Goal: Information Seeking & Learning: Learn about a topic

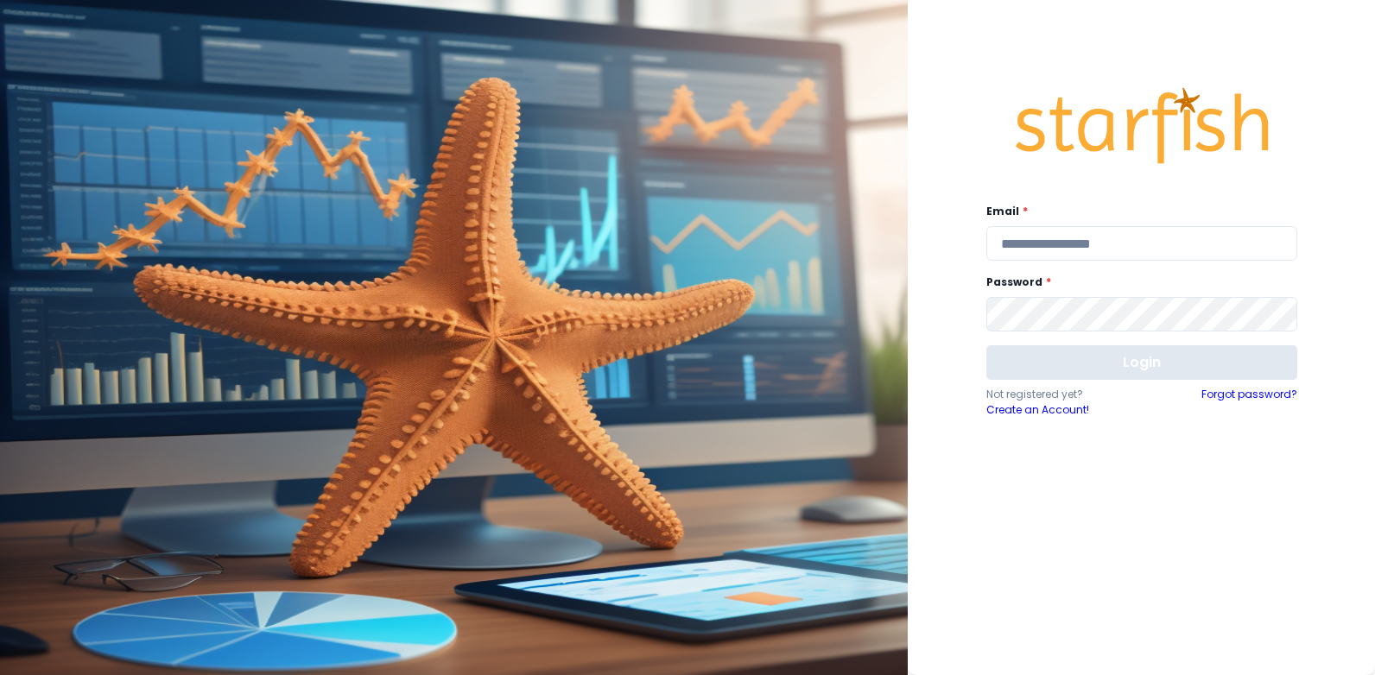
type input "**********"
click at [1107, 370] on button "Login" at bounding box center [1141, 362] width 311 height 35
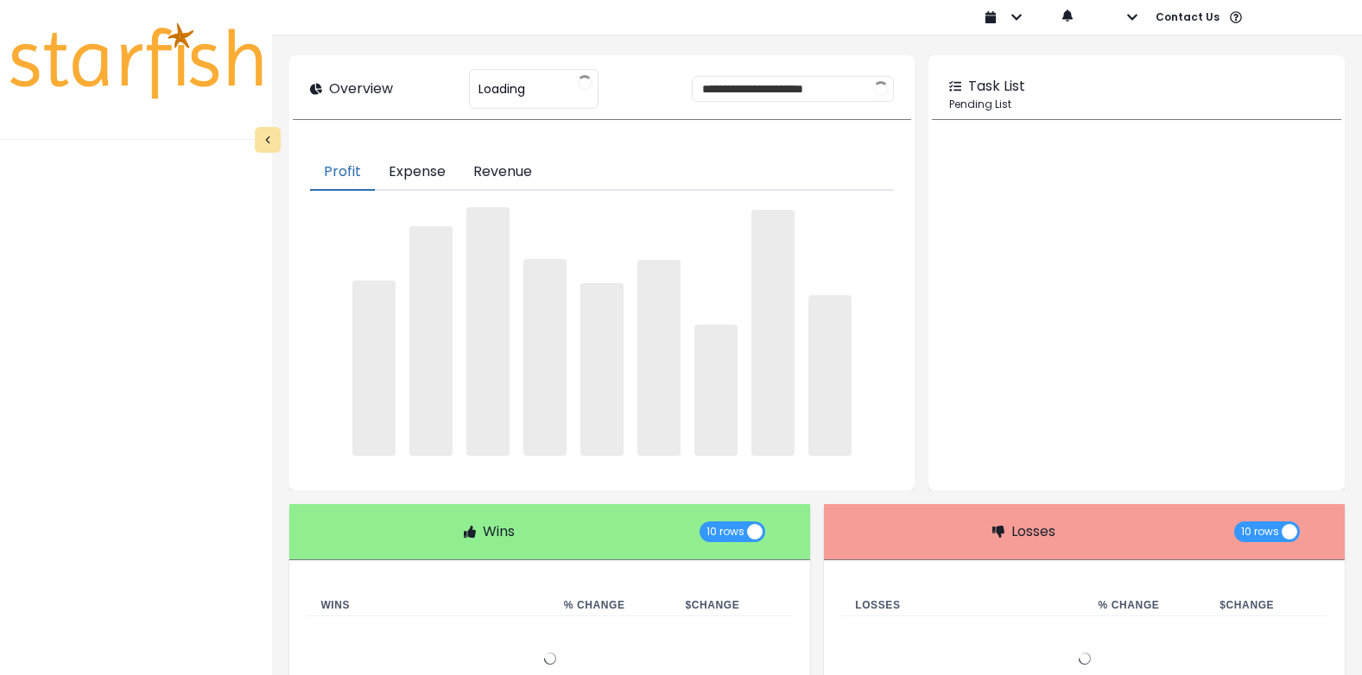
type input "**********"
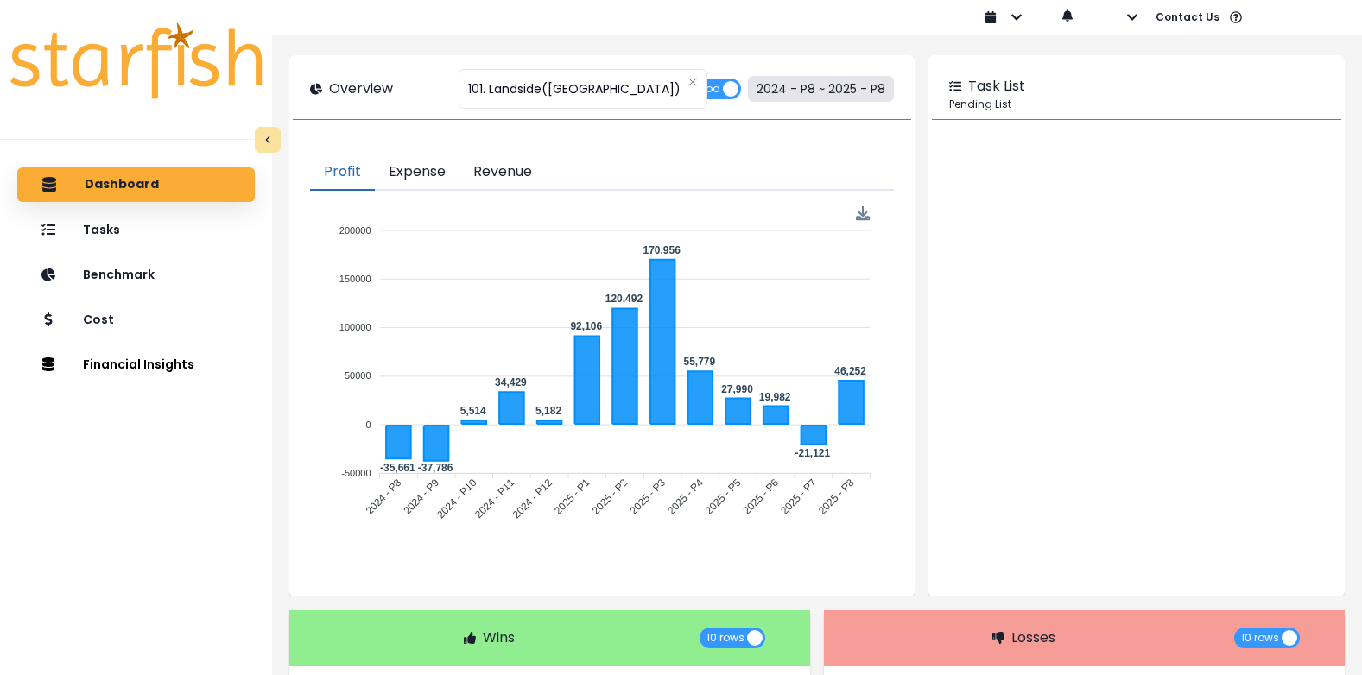
click at [794, 89] on button "2024 - P8 ~ 2025 - P8" at bounding box center [821, 89] width 146 height 26
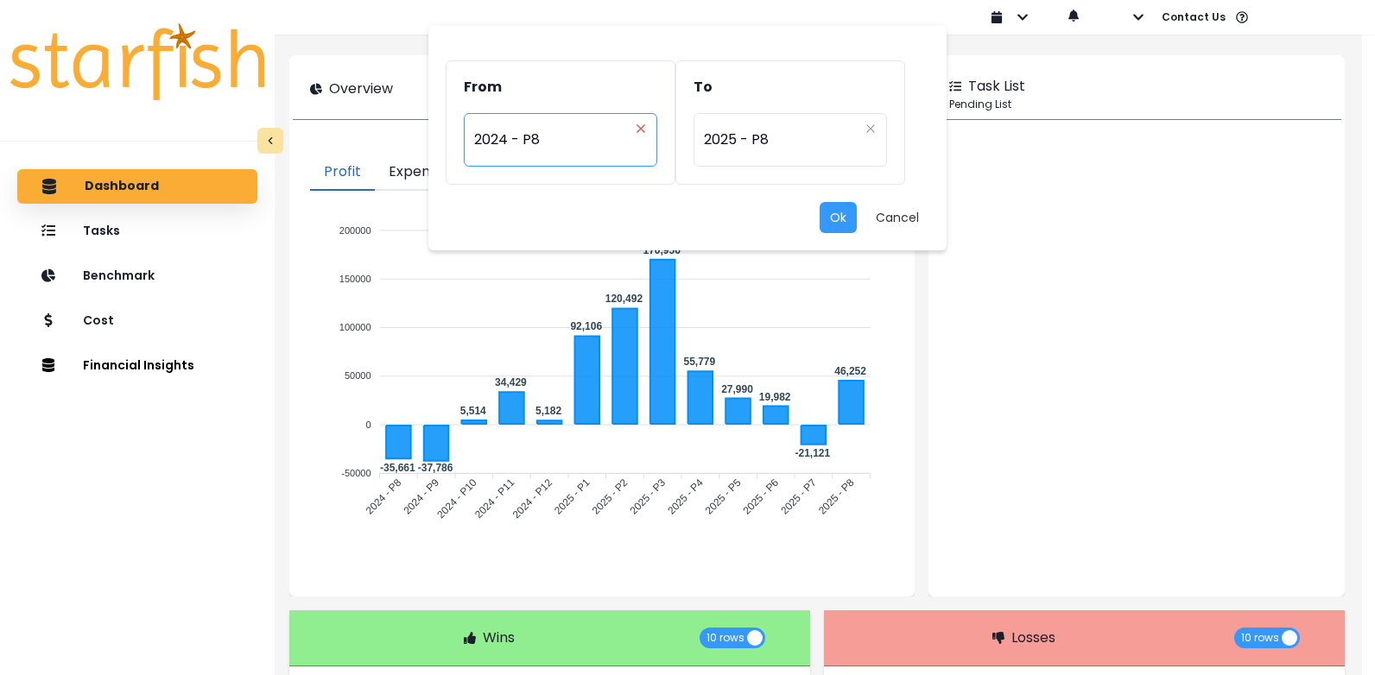
click at [643, 124] on icon "close" at bounding box center [641, 128] width 10 height 10
click at [620, 132] on div "Period" at bounding box center [551, 128] width 155 height 17
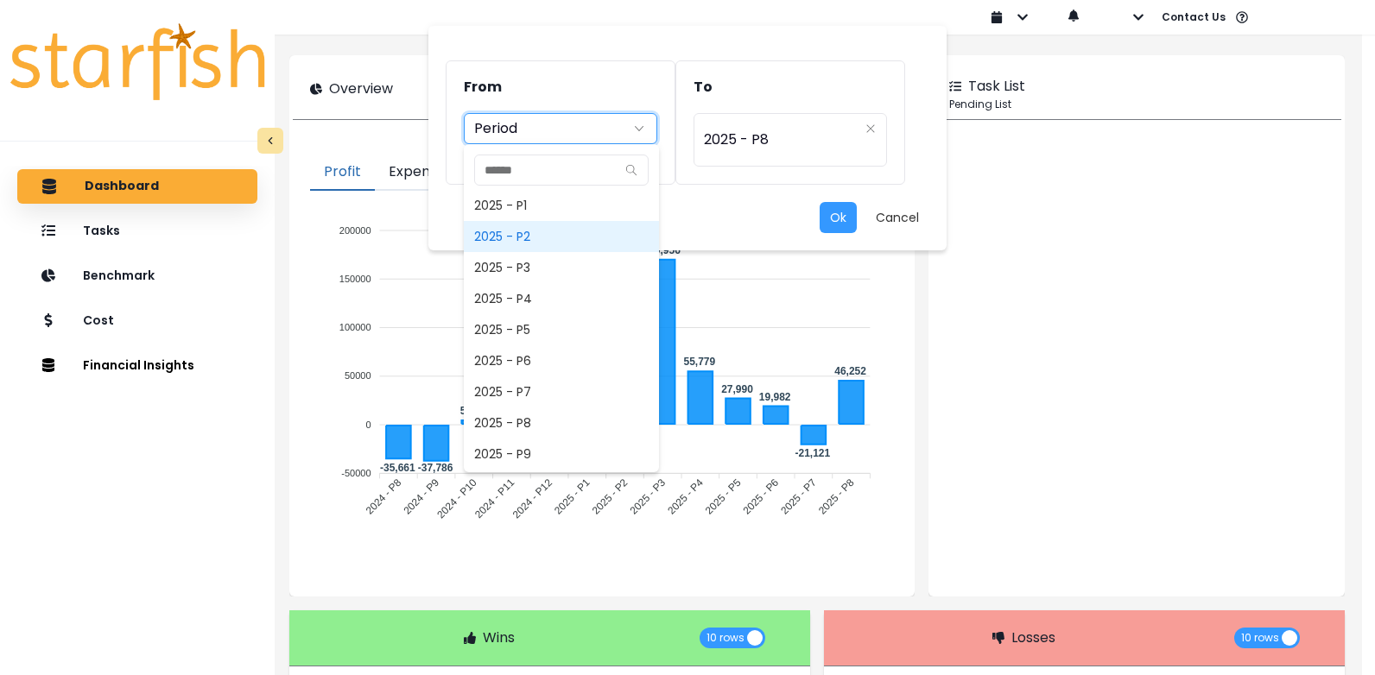
scroll to position [1147, 0]
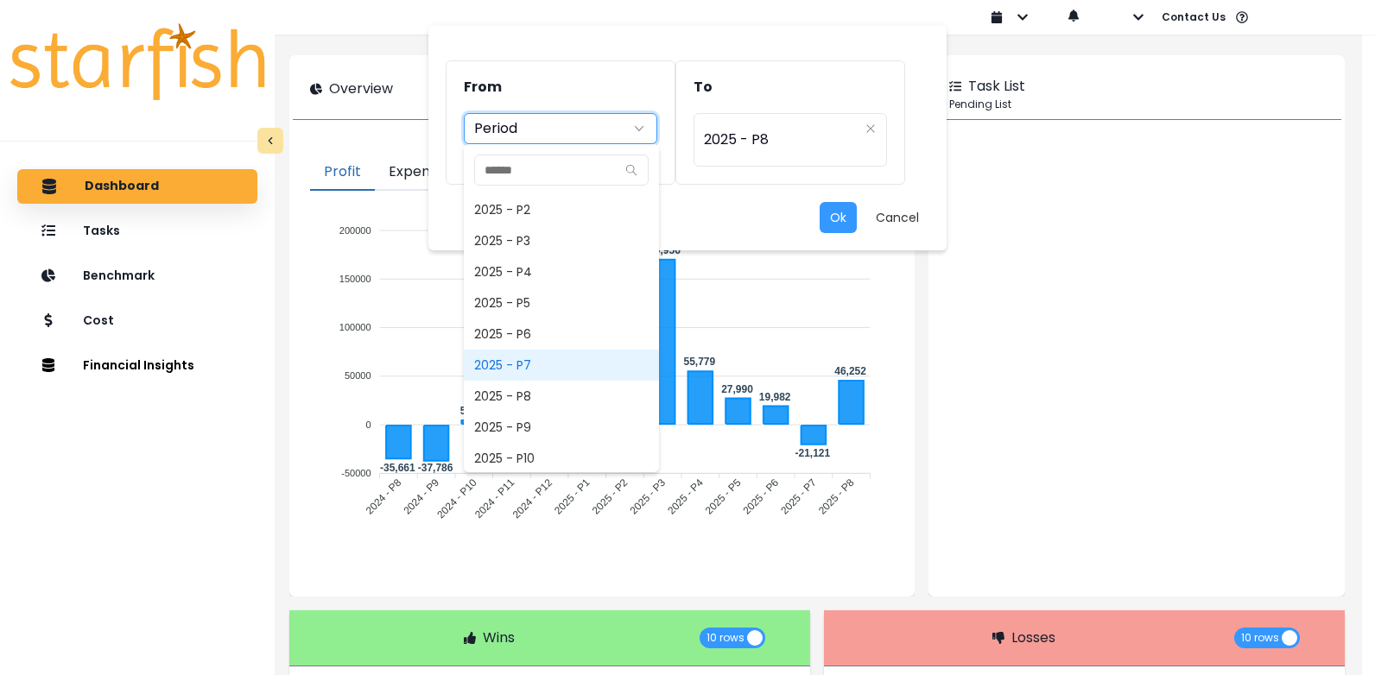
click at [519, 360] on span "2025 - P7" at bounding box center [561, 365] width 195 height 31
type input "*********"
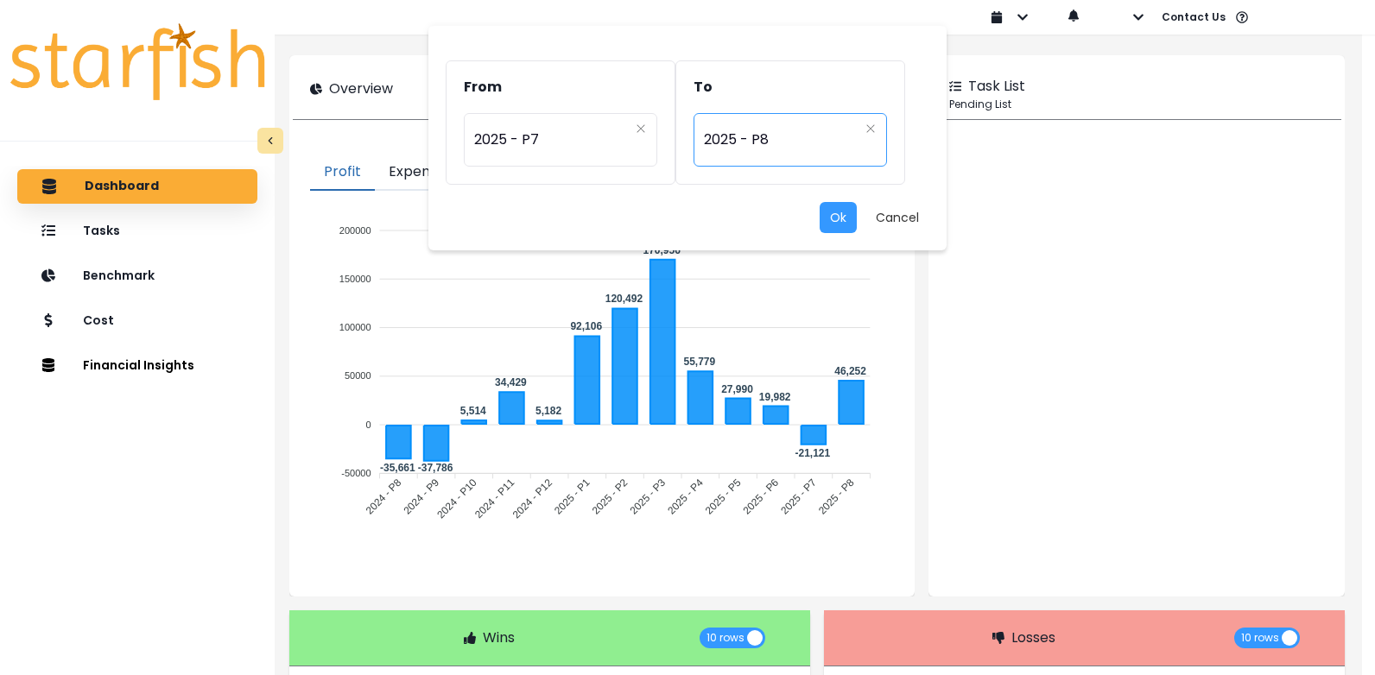
click at [846, 129] on span "2025 - P8" at bounding box center [781, 140] width 155 height 40
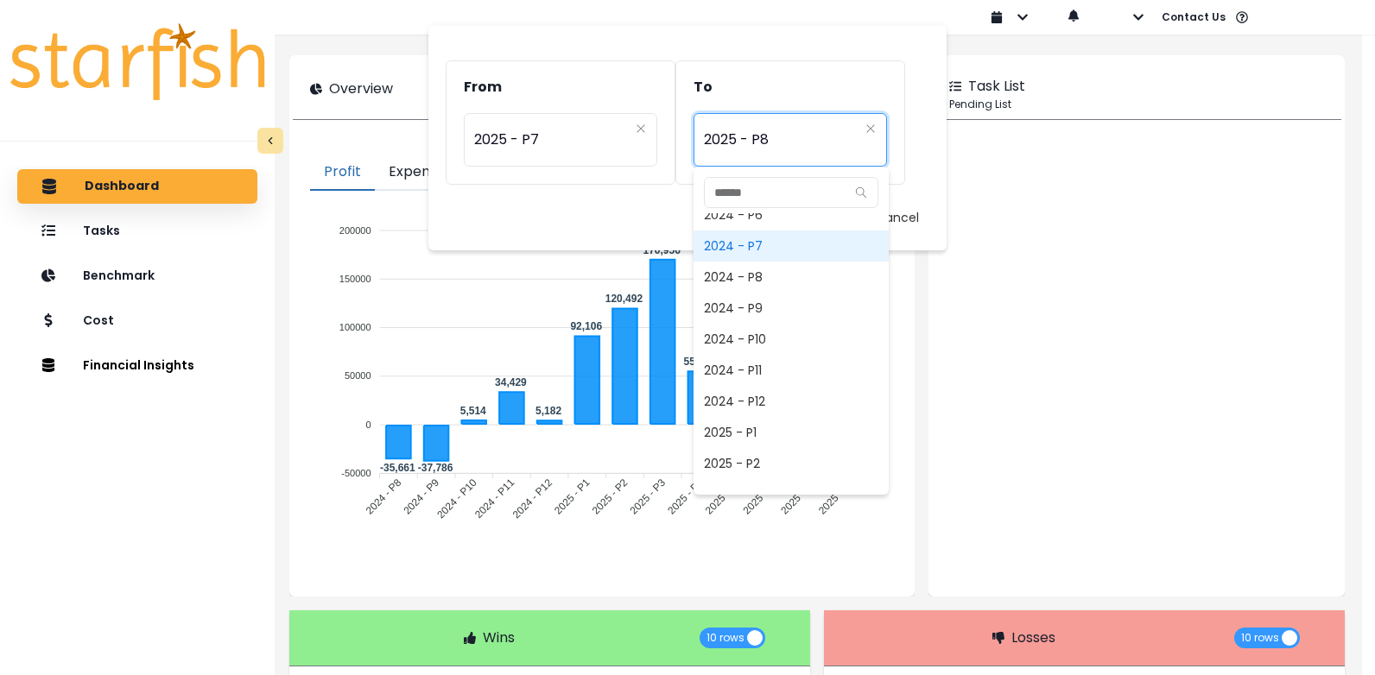
scroll to position [829, 0]
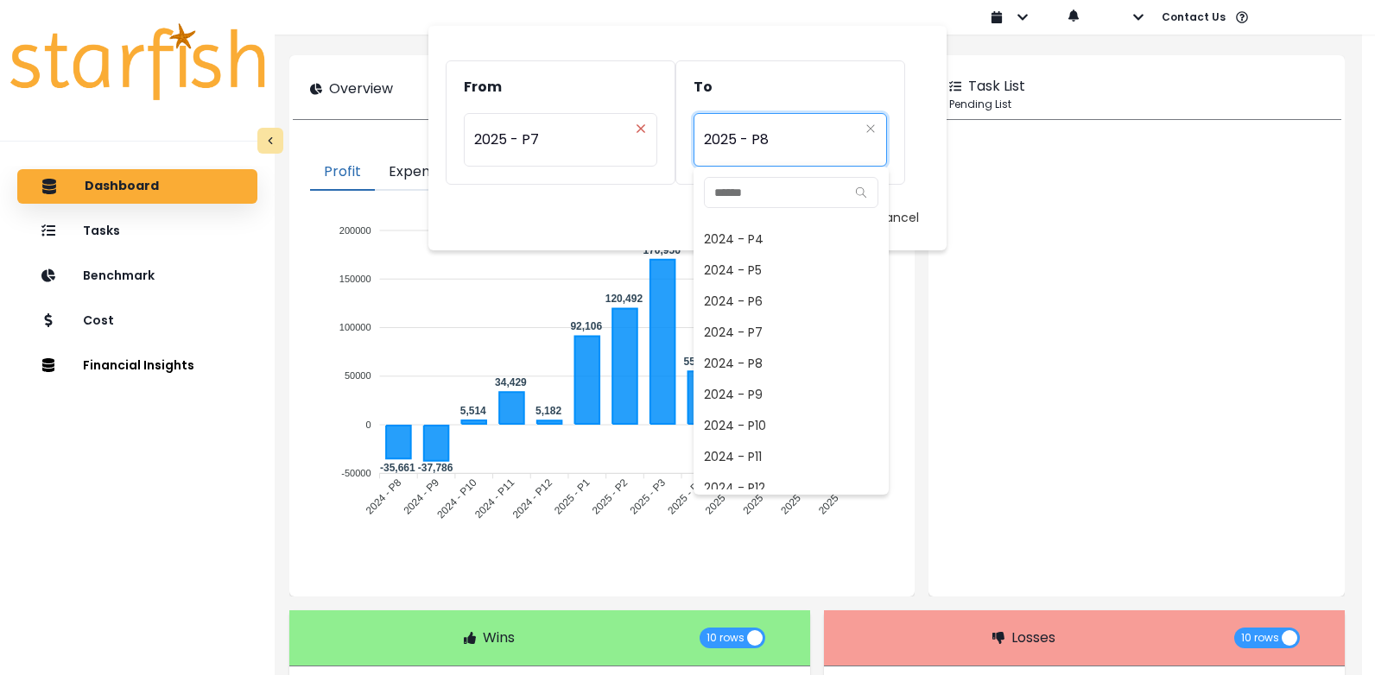
click at [643, 125] on icon "close" at bounding box center [640, 128] width 8 height 8
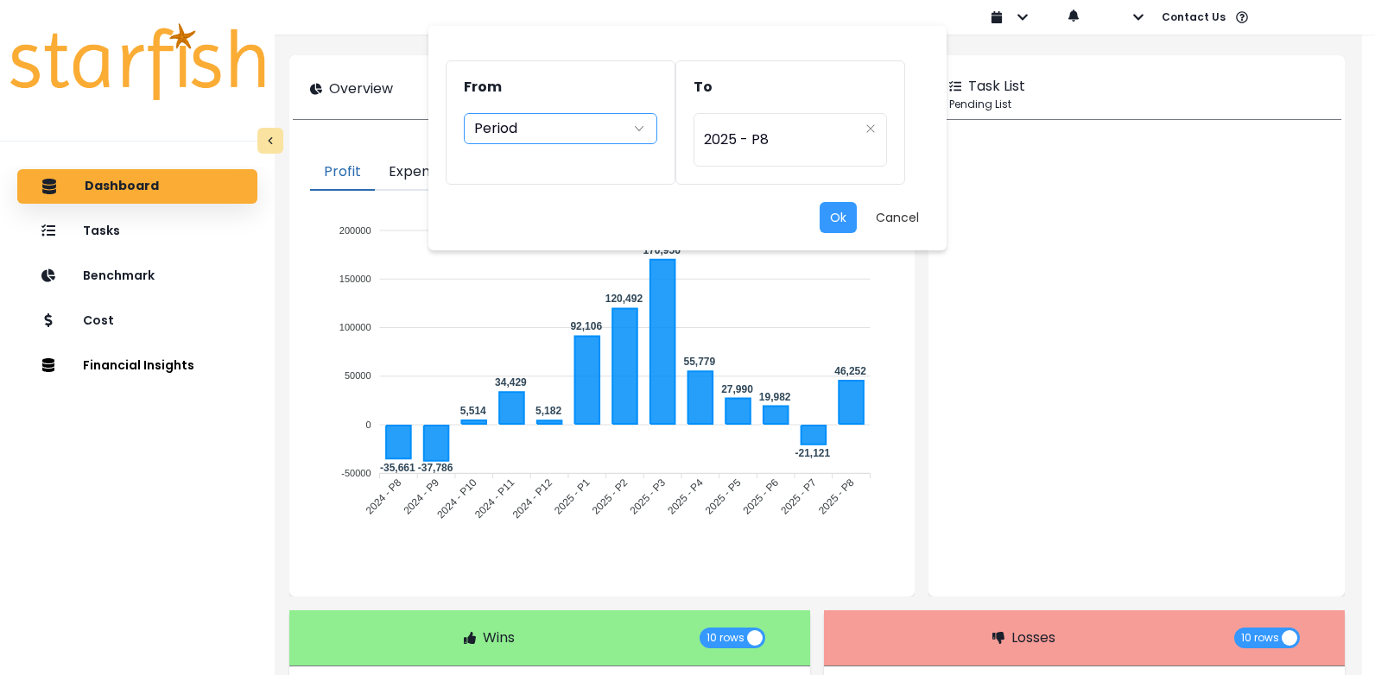
click at [644, 130] on icon "arrow down line" at bounding box center [639, 128] width 14 height 17
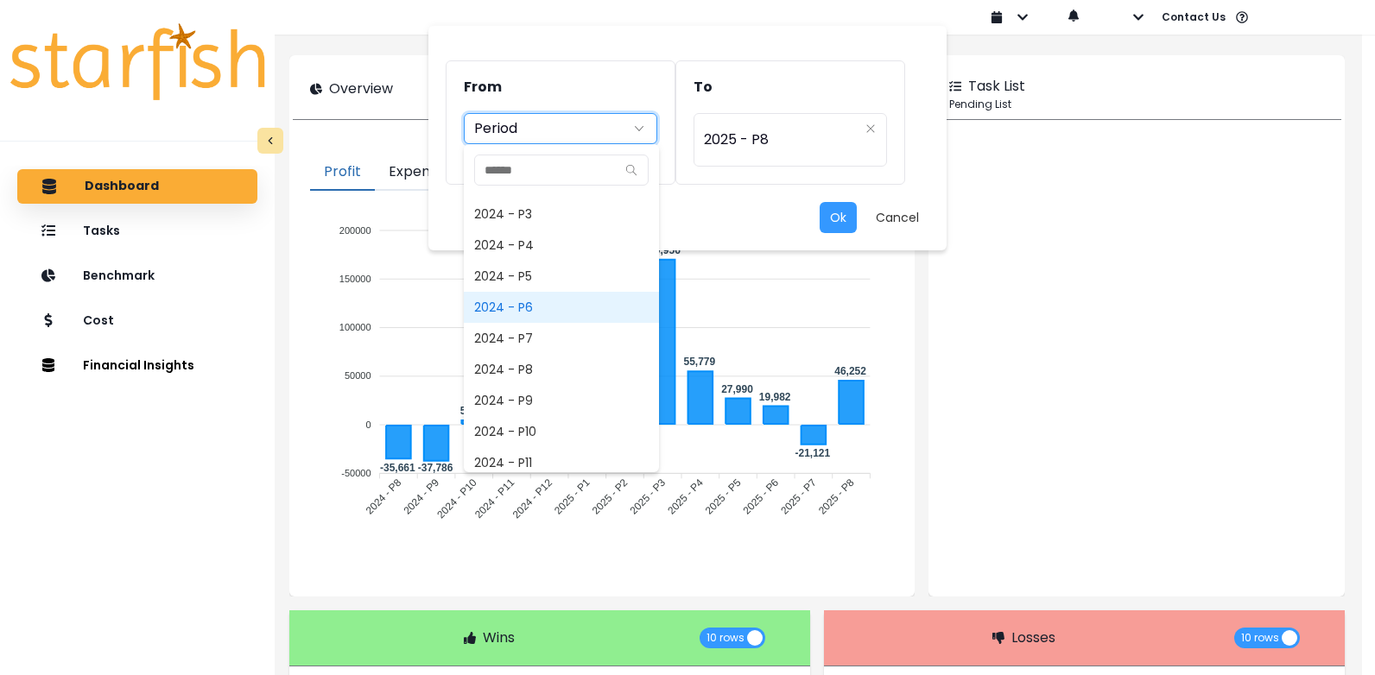
scroll to position [798, 0]
click at [516, 341] on span "2024 - P7" at bounding box center [561, 341] width 195 height 31
type input "*********"
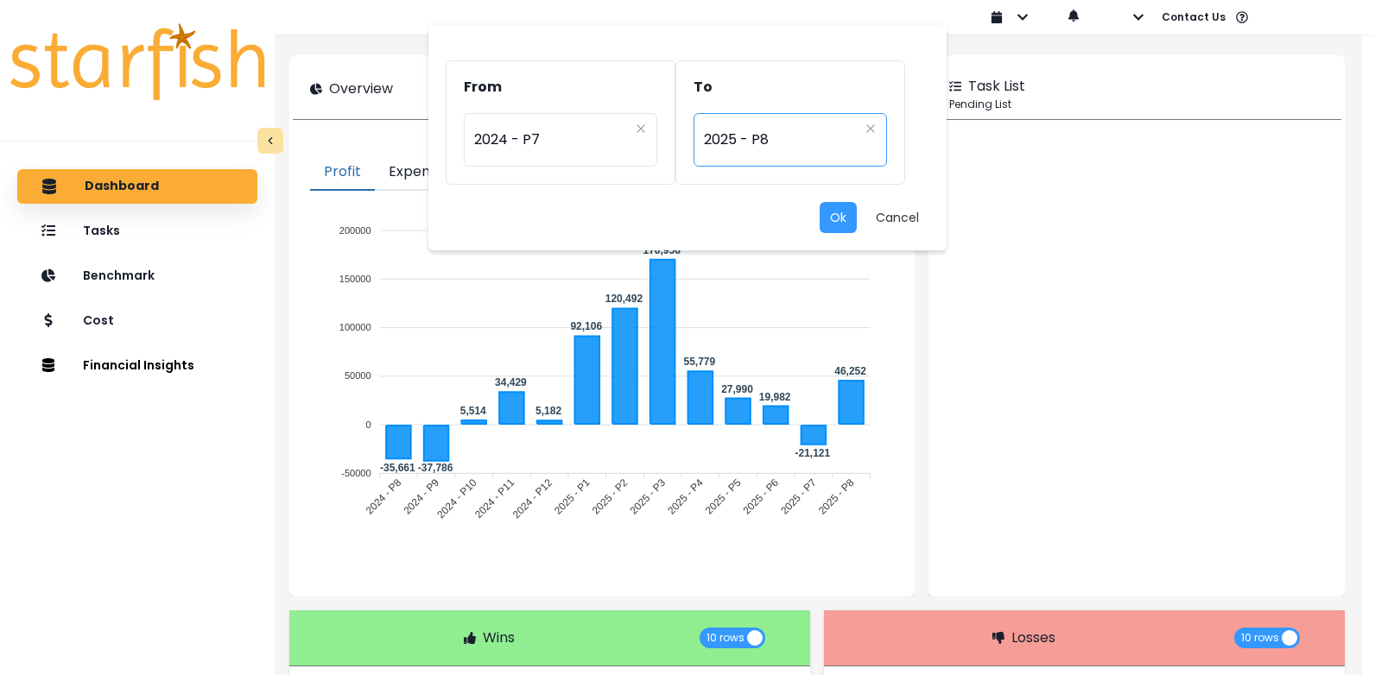
click at [858, 121] on div "********* 2025 - P8" at bounding box center [789, 140] width 193 height 54
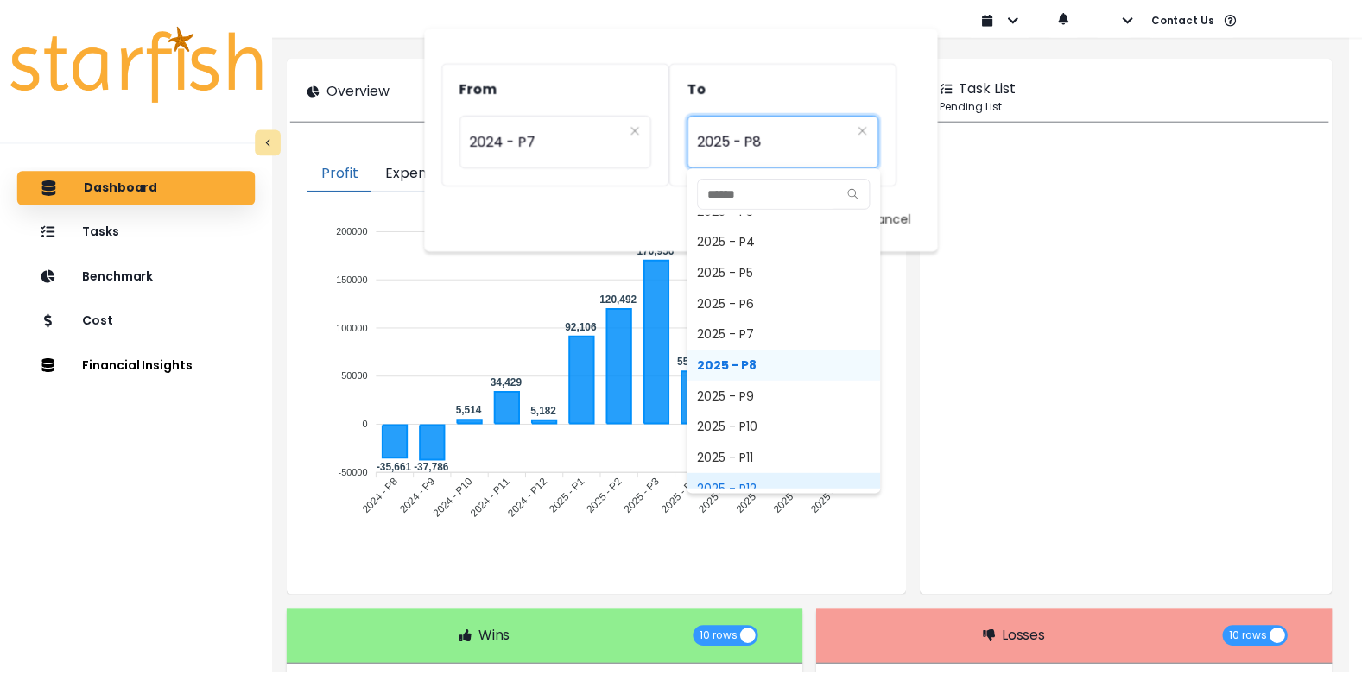
scroll to position [1175, 0]
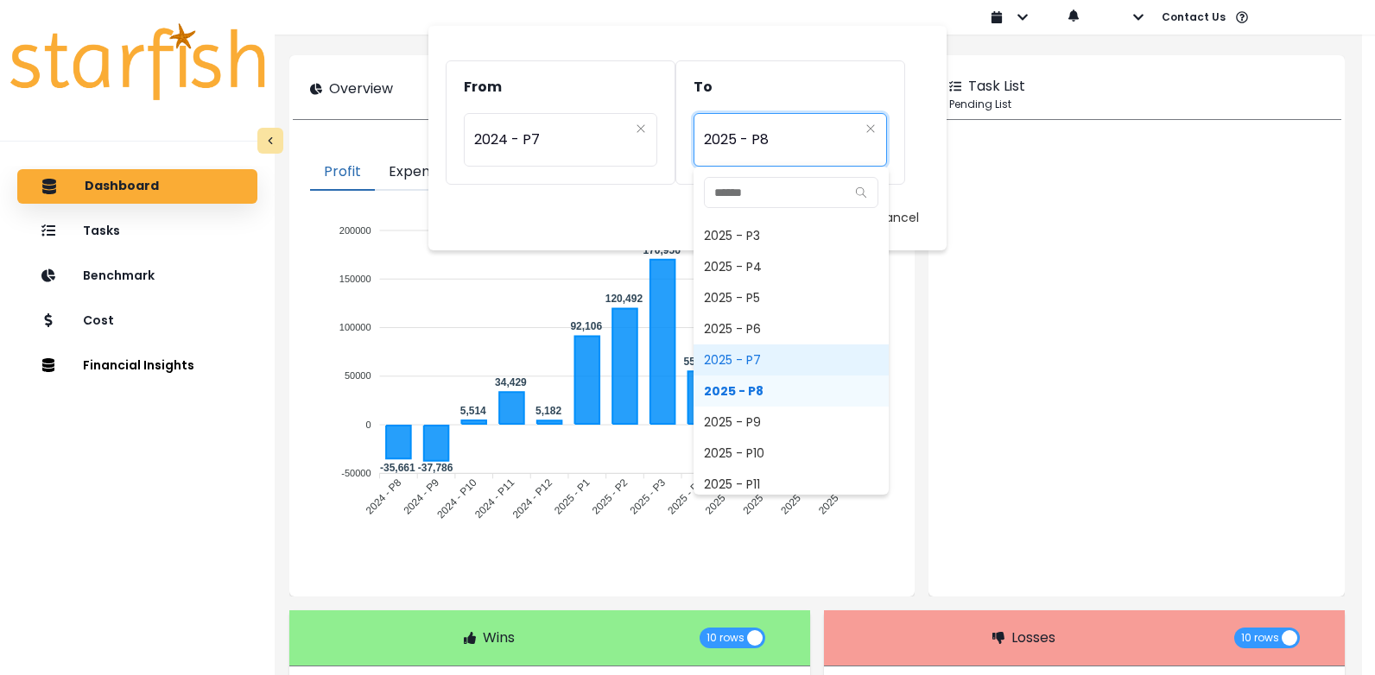
click at [761, 359] on span "2025 - P7" at bounding box center [790, 360] width 195 height 31
type input "*********"
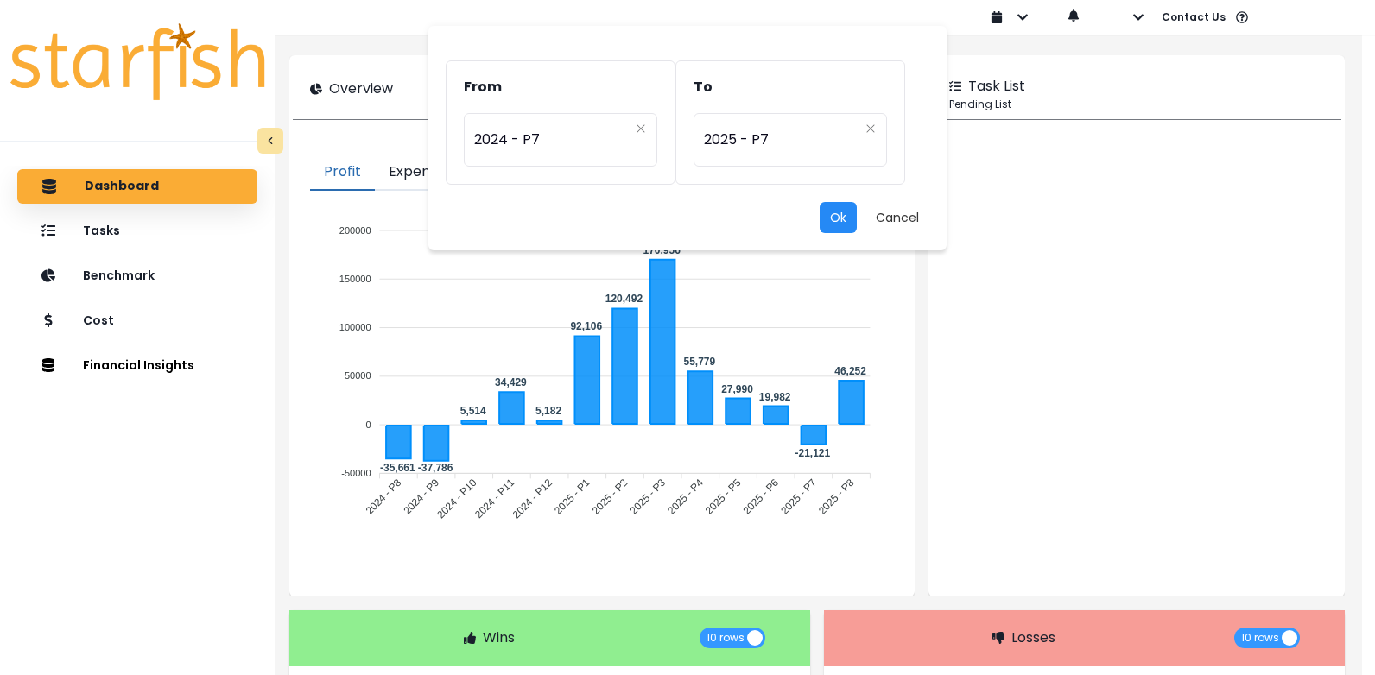
click at [845, 209] on button "Ok" at bounding box center [838, 217] width 37 height 31
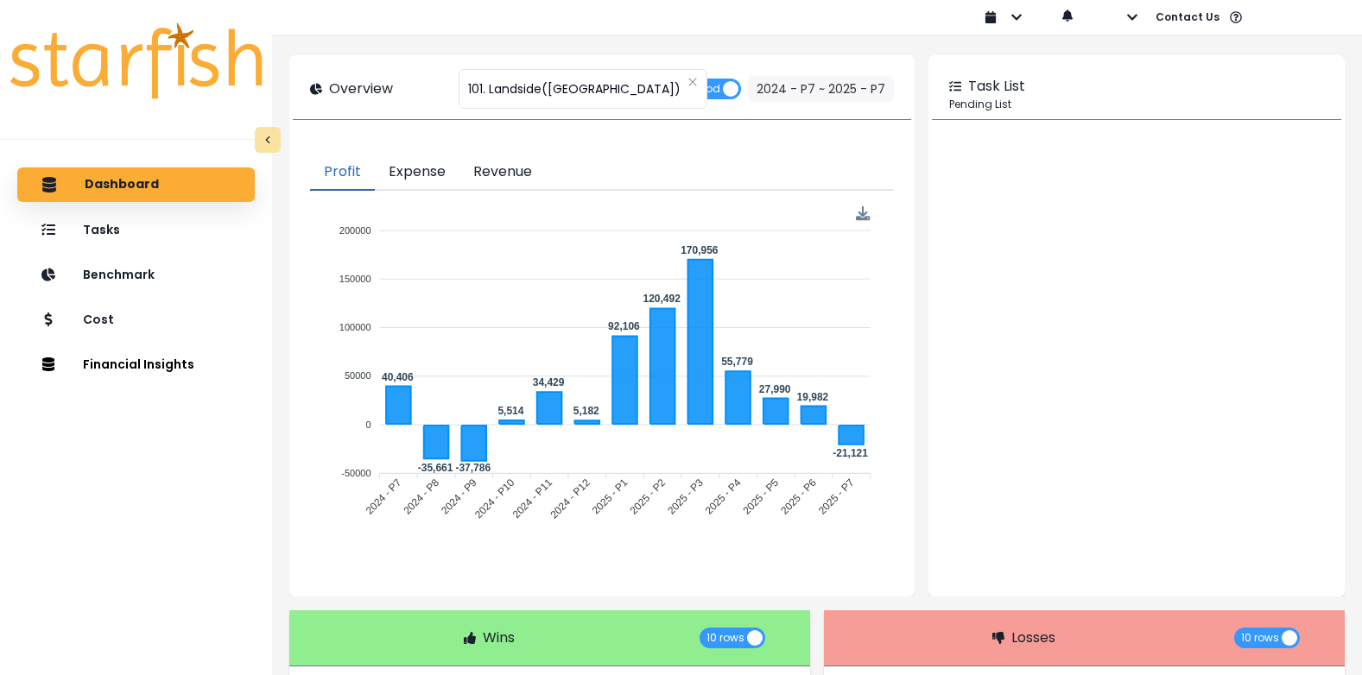
click at [491, 173] on button "Revenue" at bounding box center [502, 173] width 86 height 36
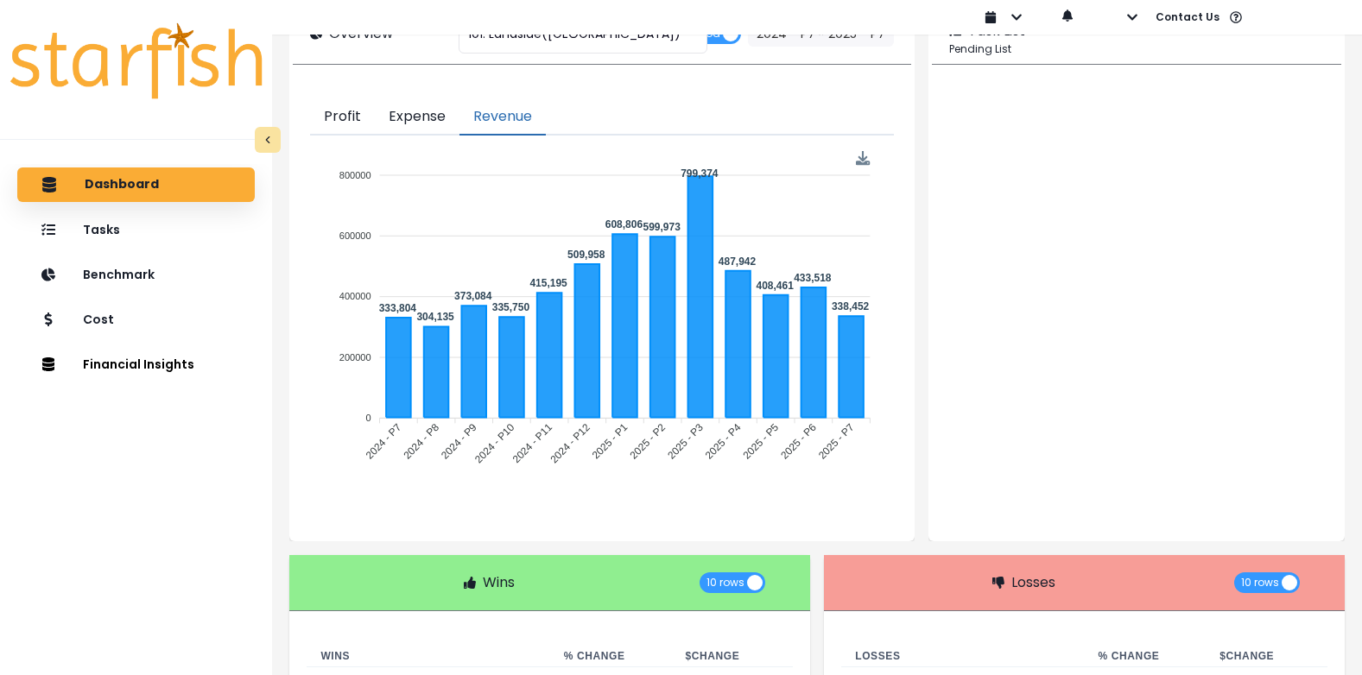
scroll to position [0, 0]
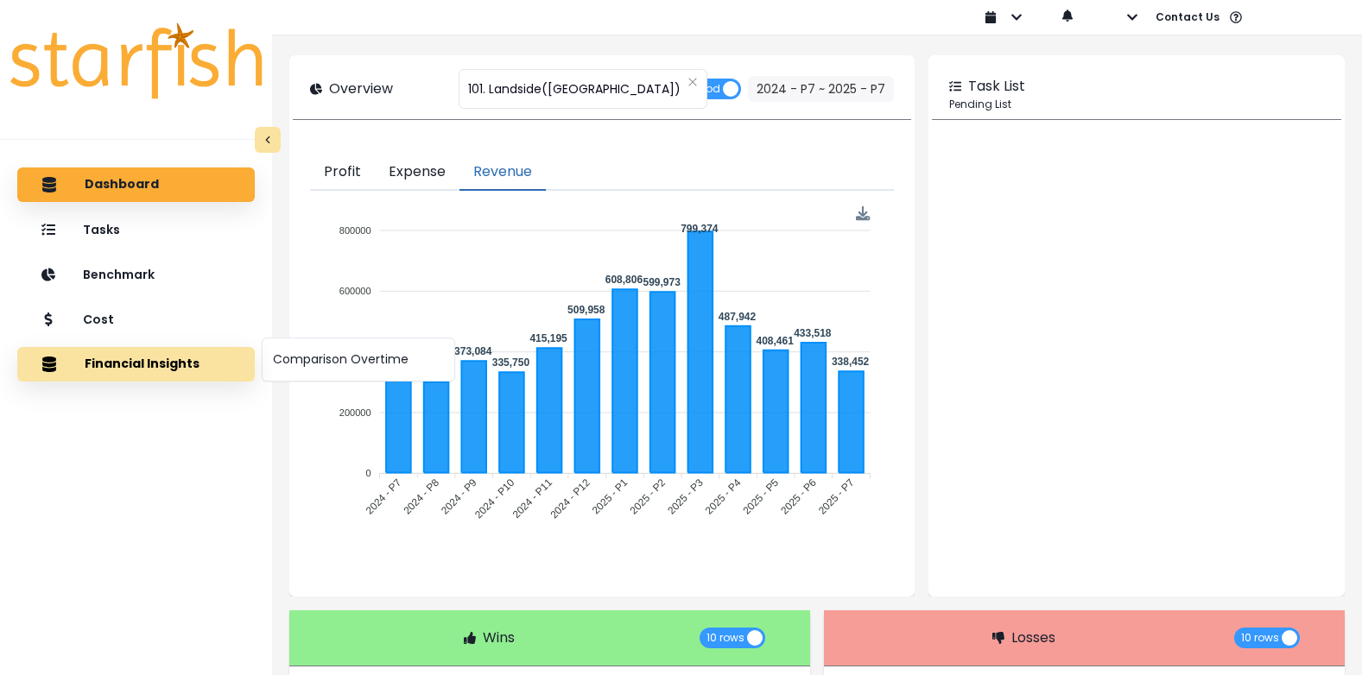
click at [138, 370] on button "Financial Insights" at bounding box center [135, 364] width 237 height 35
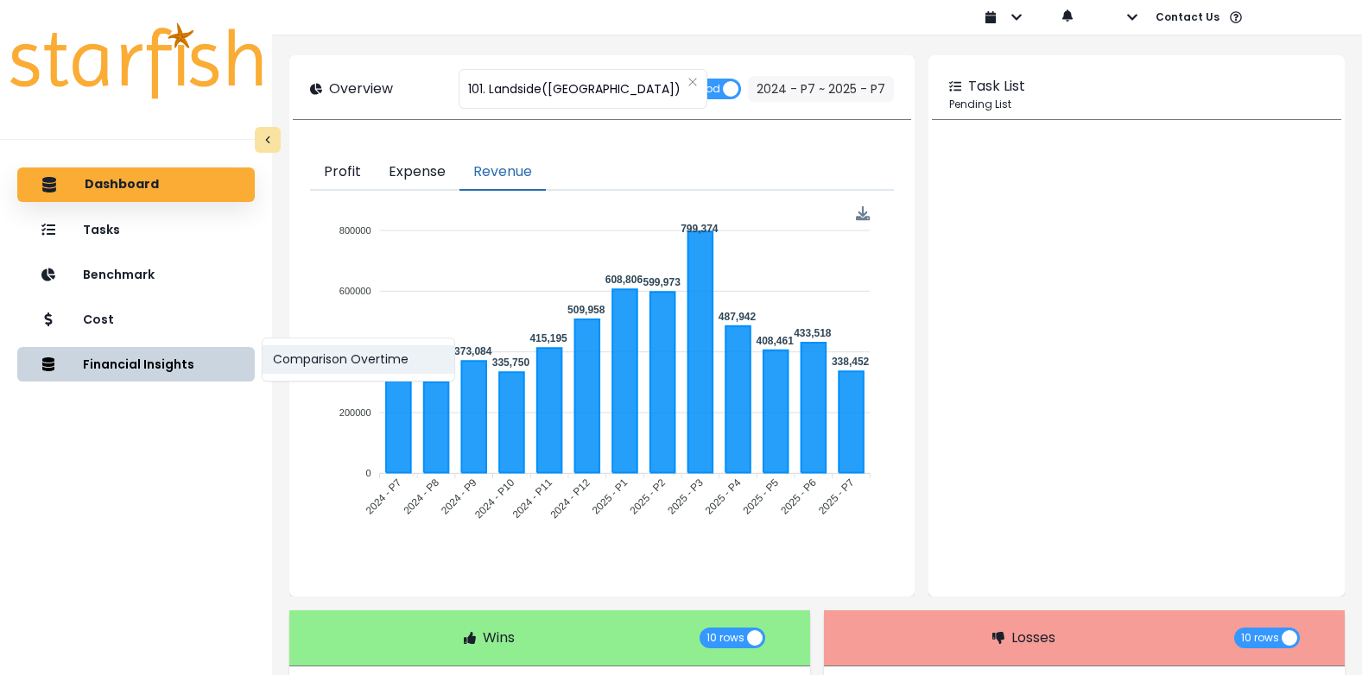
click at [301, 351] on button "Comparison Overtime" at bounding box center [359, 359] width 192 height 28
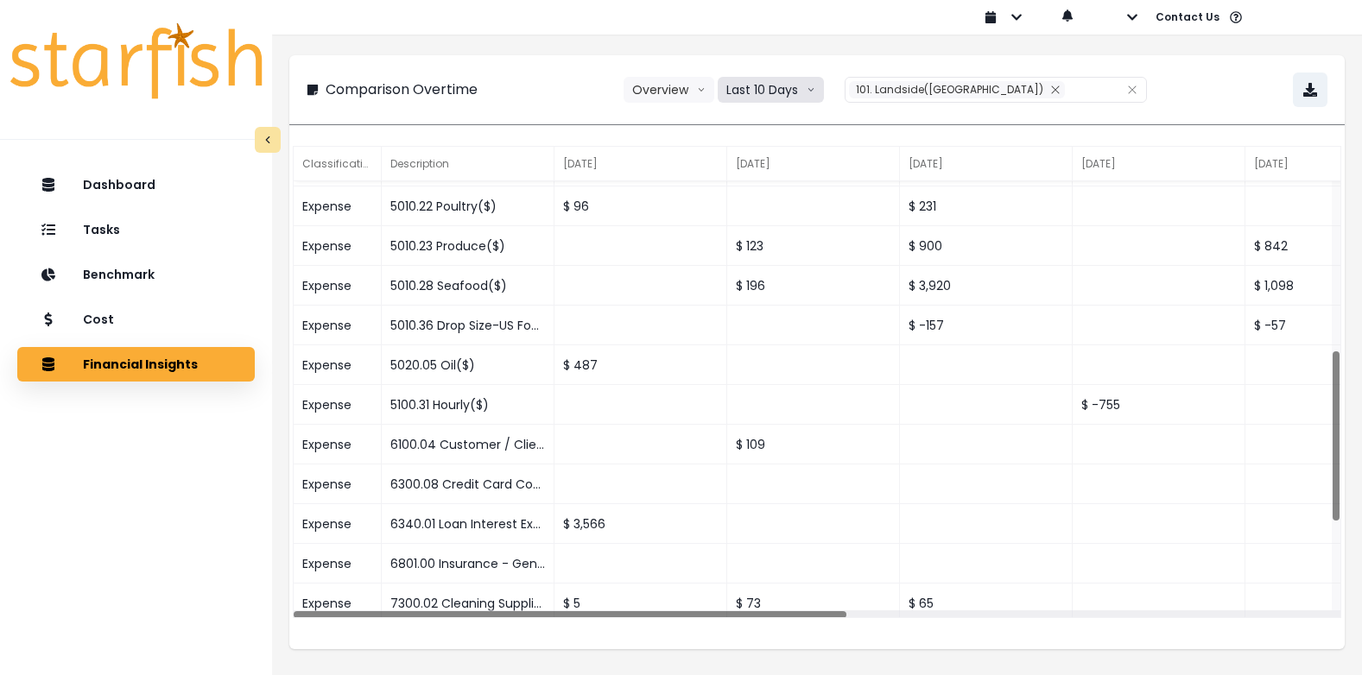
click at [788, 85] on button "Last 10 Days" at bounding box center [771, 90] width 106 height 26
click at [796, 155] on span "Last 6 Quarters" at bounding box center [770, 154] width 84 height 17
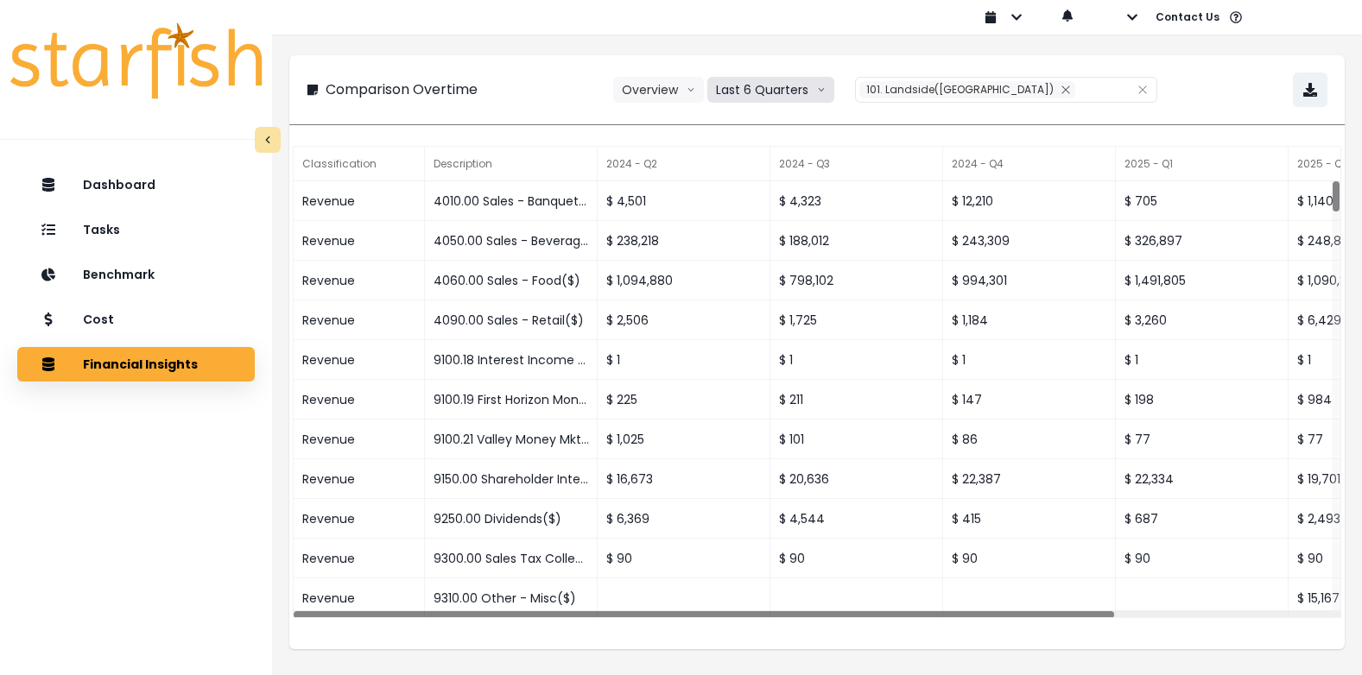
click at [791, 93] on button "Last 6 Quarters" at bounding box center [770, 90] width 127 height 26
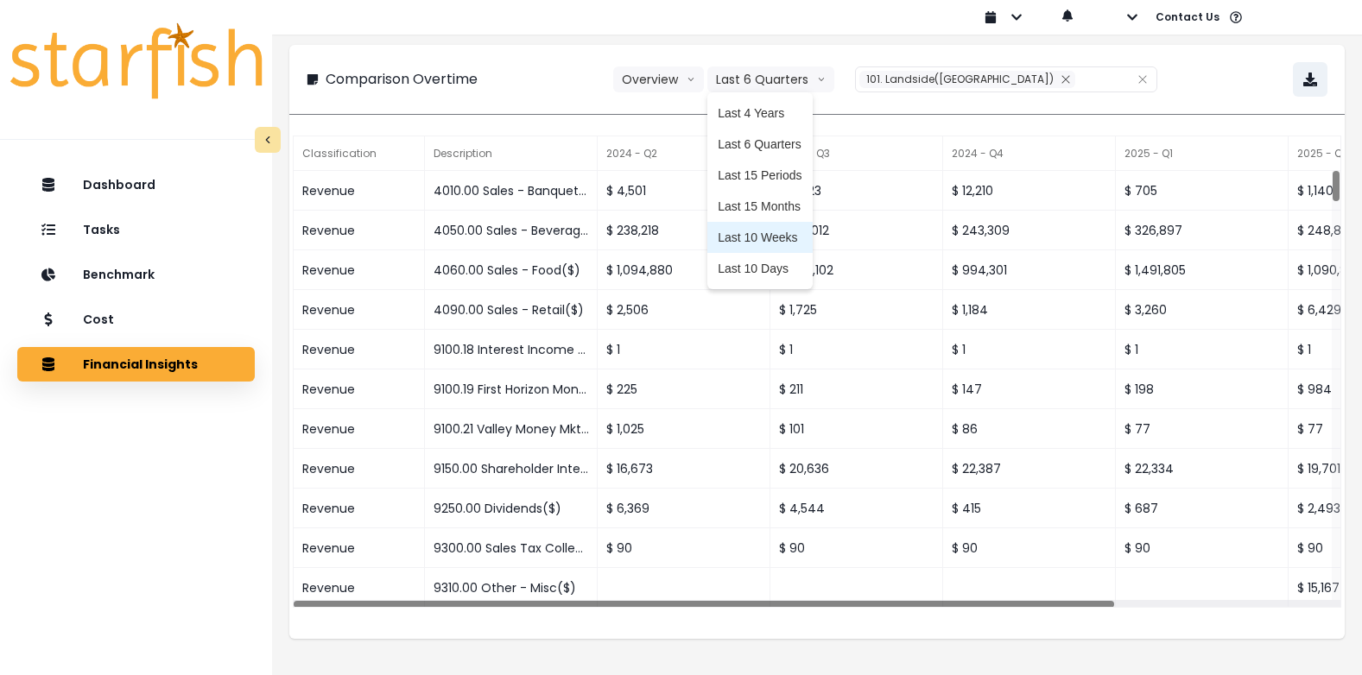
scroll to position [16, 0]
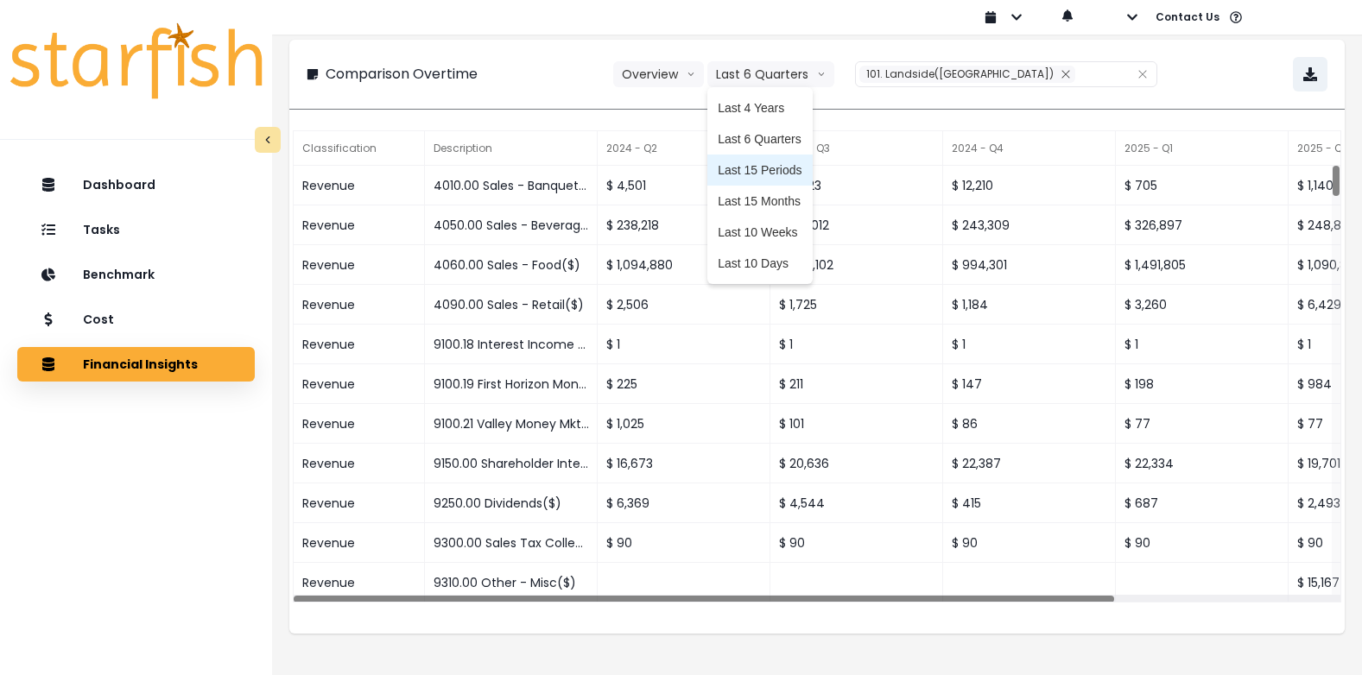
click at [793, 159] on li "Last 15 Periods" at bounding box center [759, 170] width 104 height 31
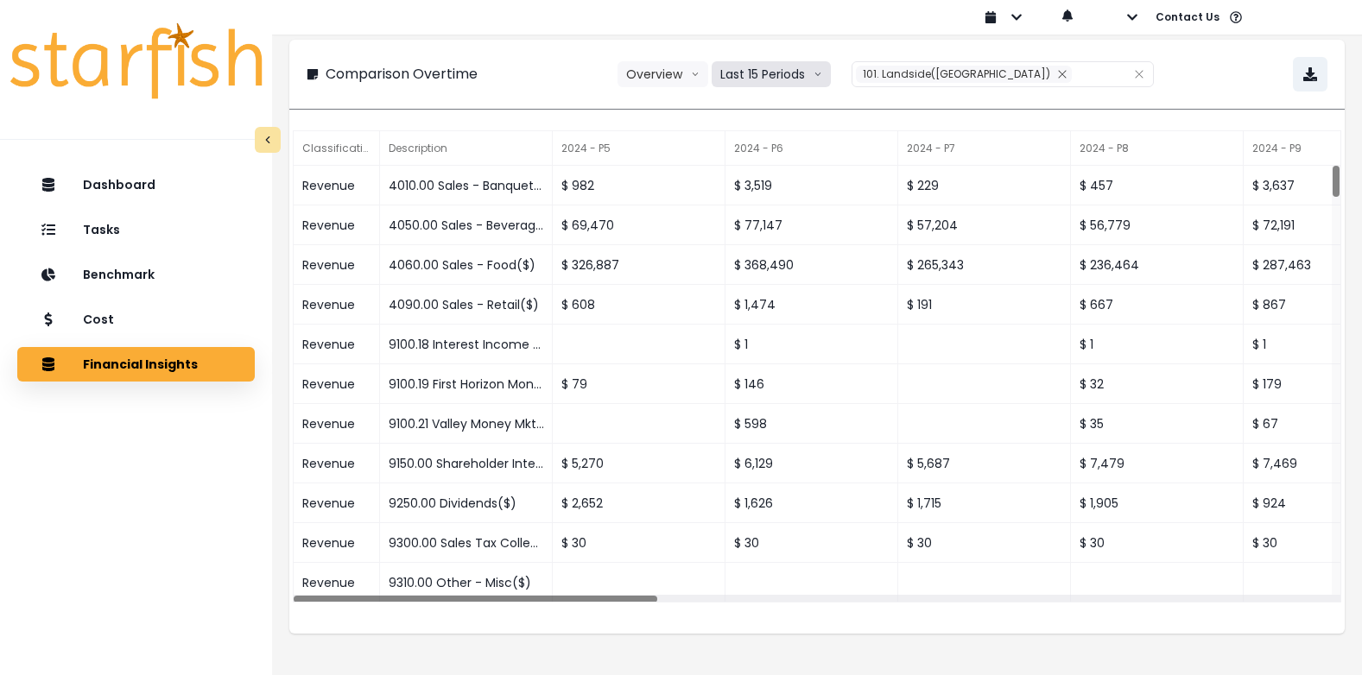
click at [772, 73] on button "Last 15 Periods" at bounding box center [771, 74] width 119 height 26
click at [775, 73] on button "Last 15 Periods" at bounding box center [771, 74] width 119 height 26
click at [674, 77] on button "Overview" at bounding box center [662, 74] width 91 height 26
click at [681, 79] on button "Overview" at bounding box center [662, 74] width 91 height 26
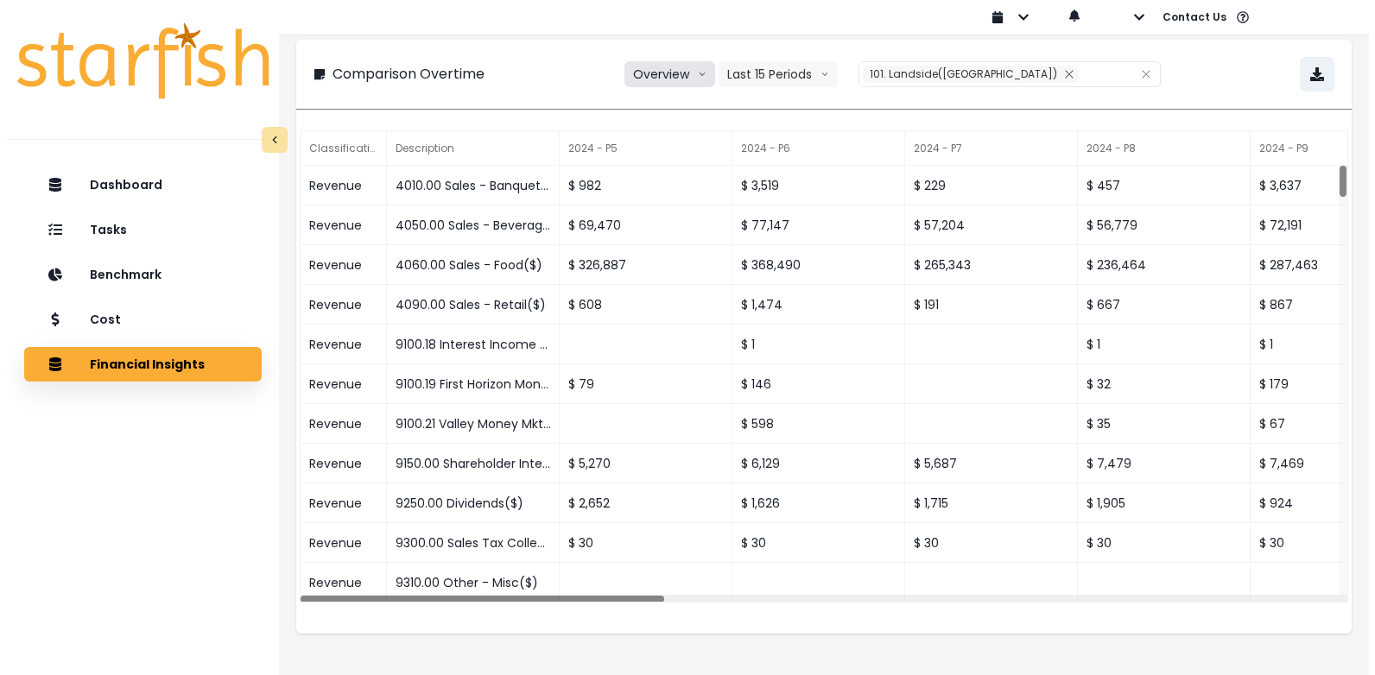
scroll to position [0, 0]
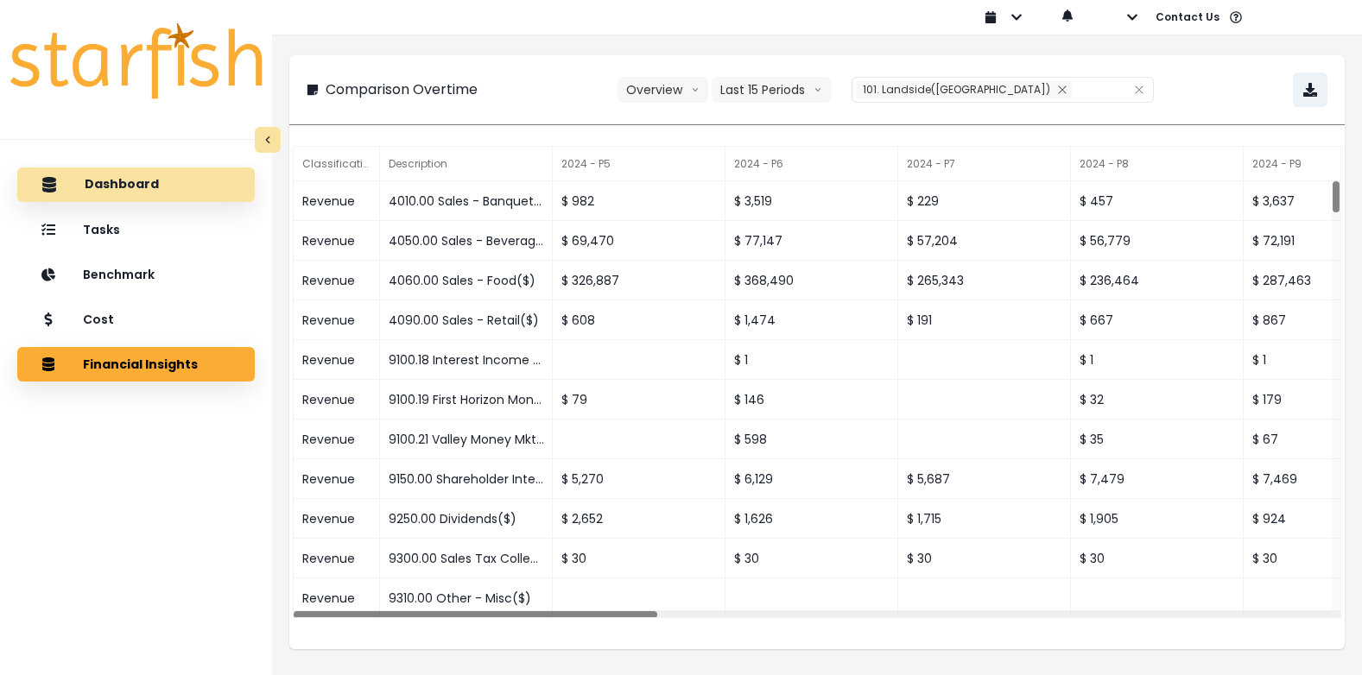
click at [132, 182] on p "Dashboard" at bounding box center [122, 185] width 74 height 16
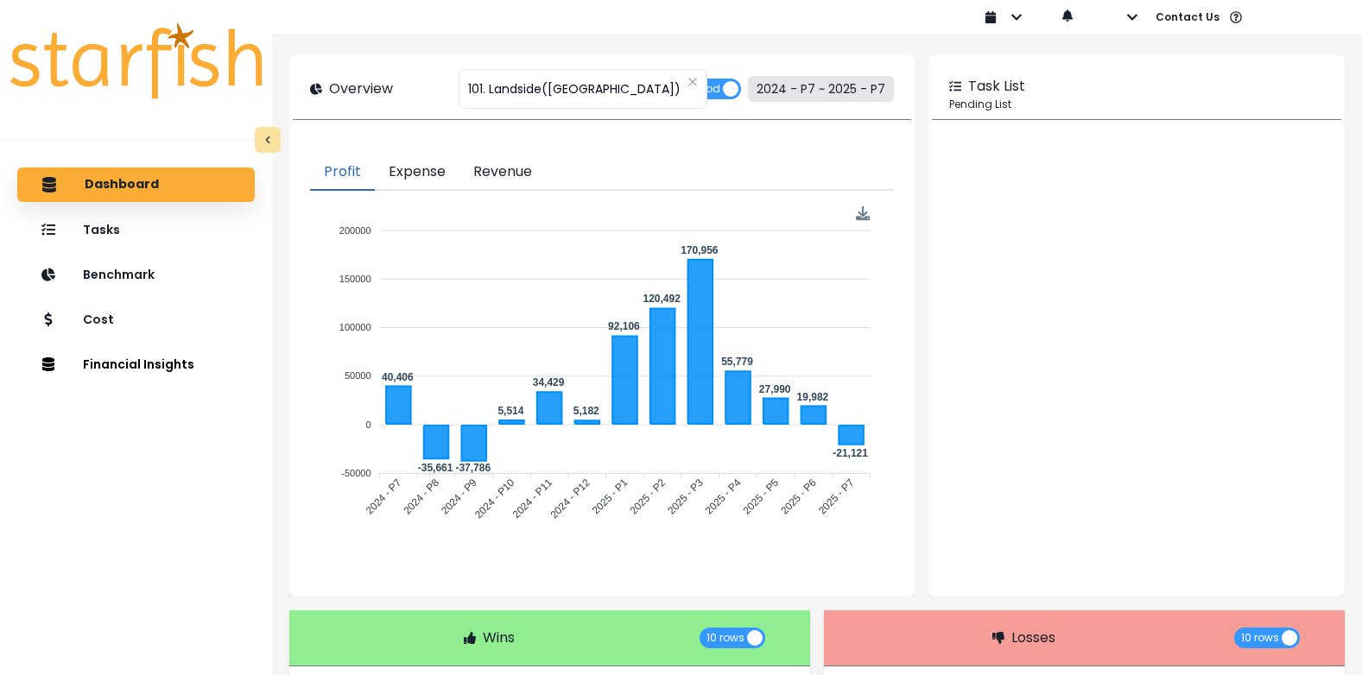
click at [796, 85] on button "2024 - P7 ~ 2025 - P7" at bounding box center [821, 89] width 146 height 26
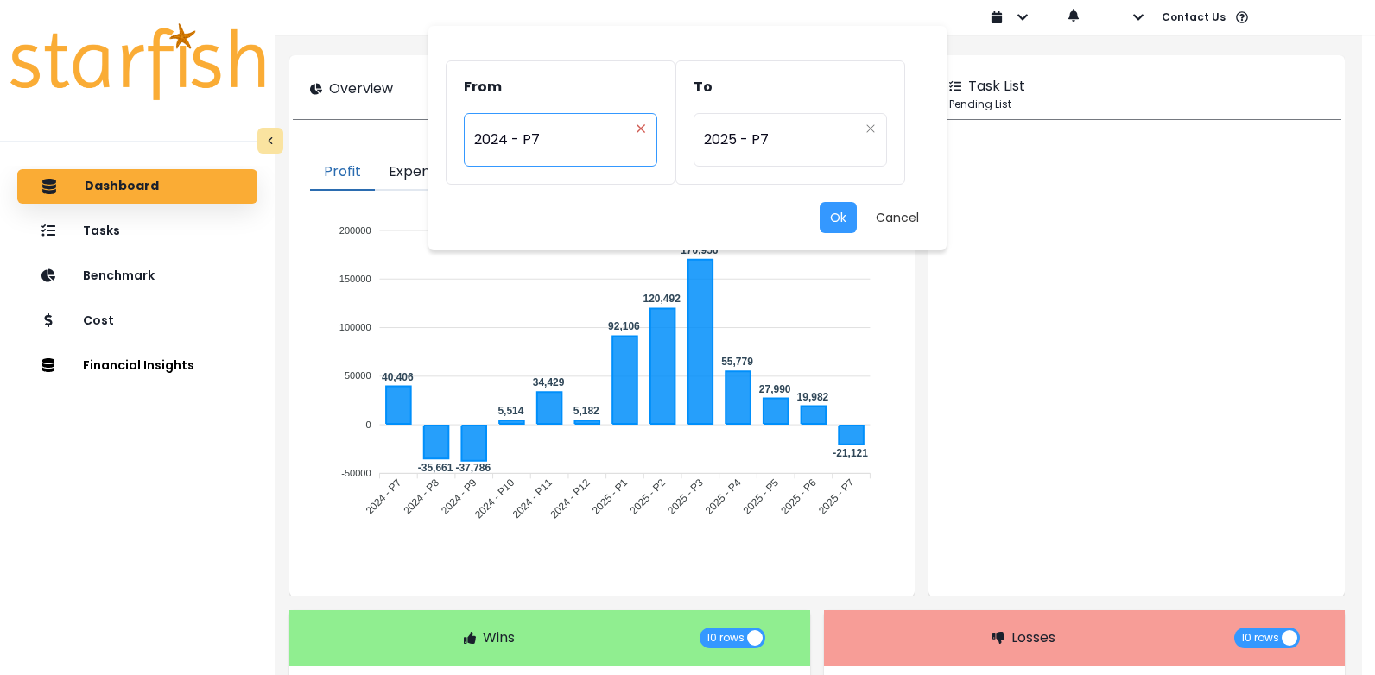
click at [643, 123] on icon "close" at bounding box center [641, 128] width 10 height 10
click at [600, 137] on div "Period" at bounding box center [560, 128] width 193 height 31
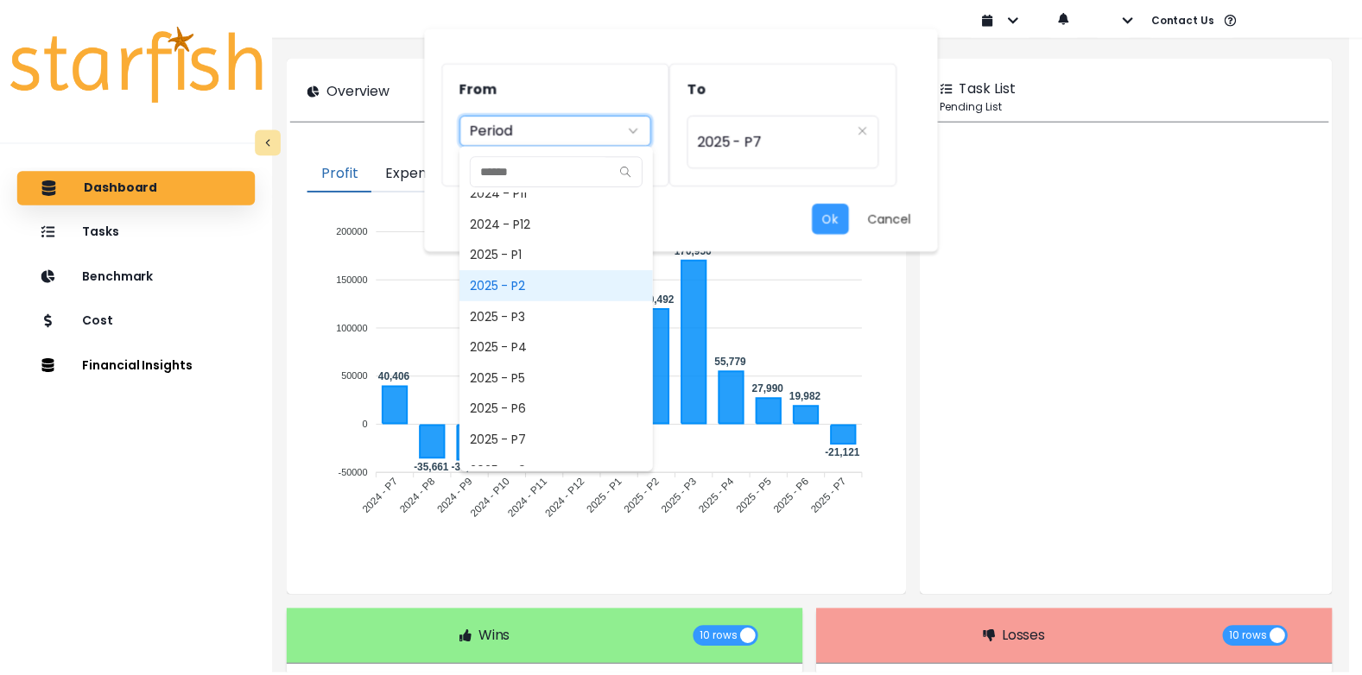
scroll to position [1116, 0]
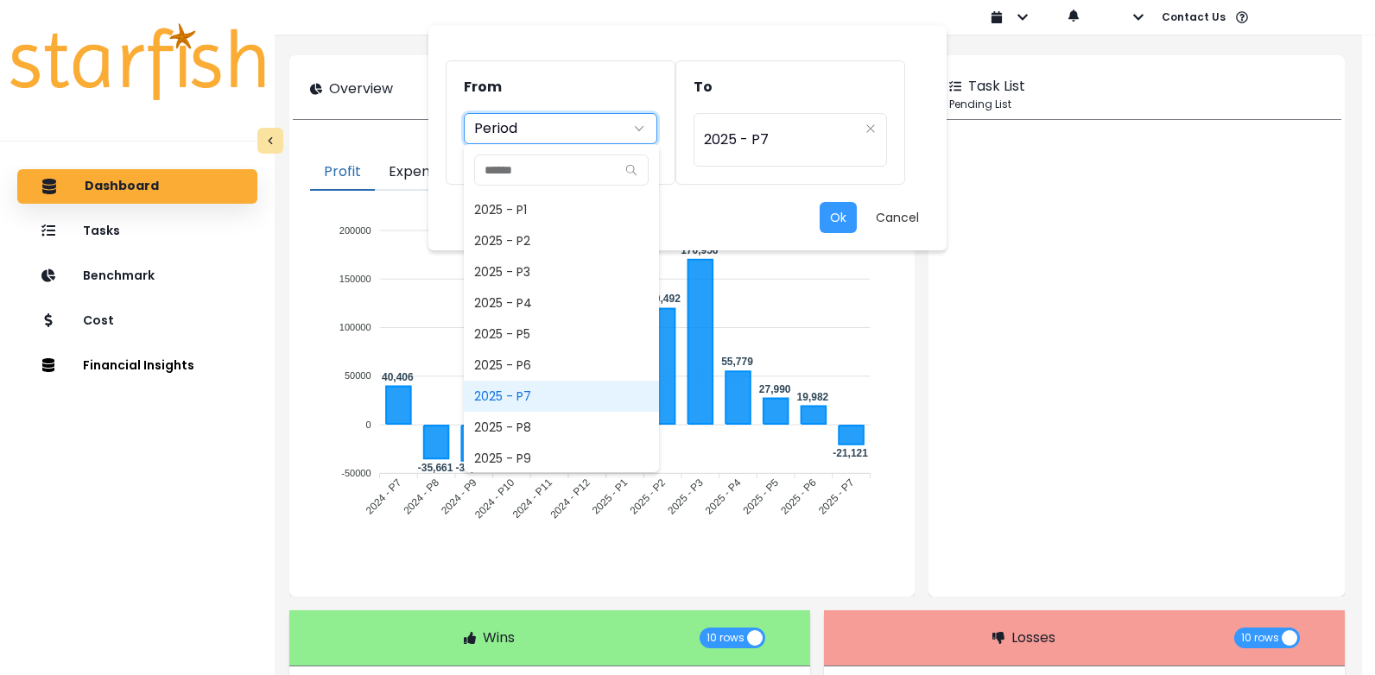
click at [522, 396] on span "2025 - P7" at bounding box center [561, 396] width 195 height 31
type input "*********"
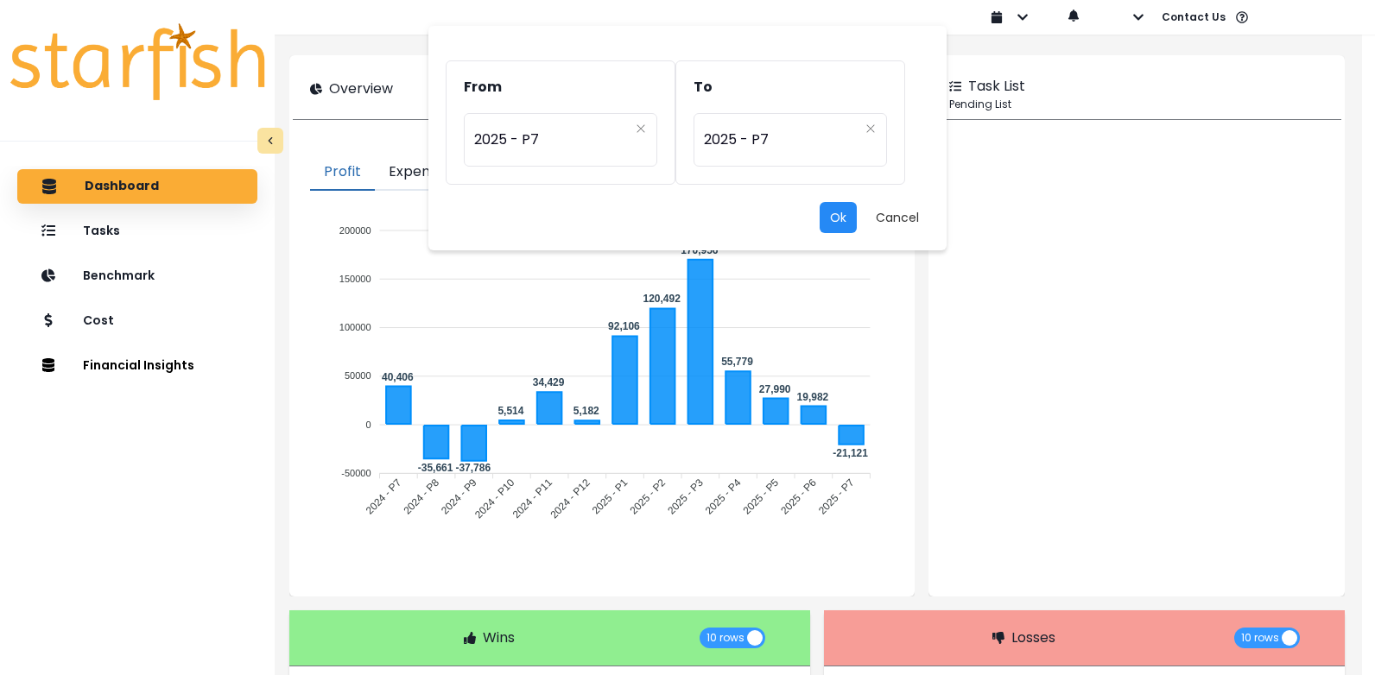
click at [837, 211] on button "Ok" at bounding box center [838, 217] width 37 height 31
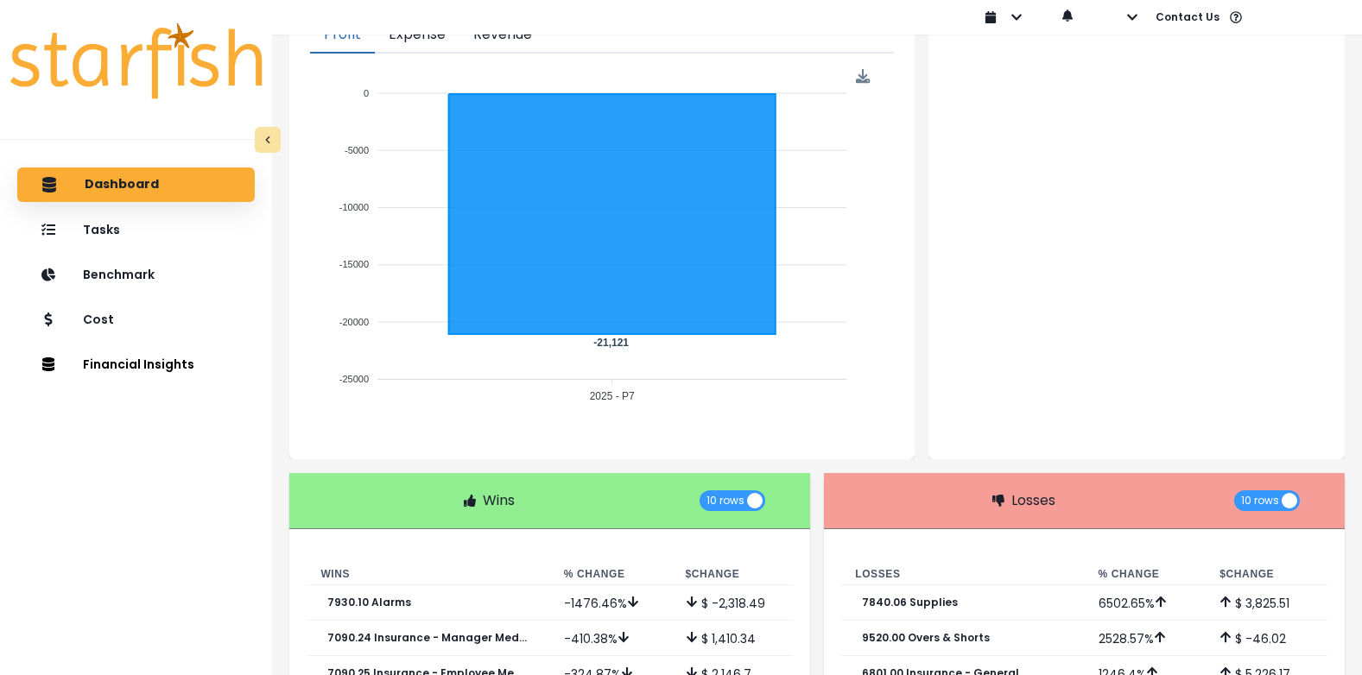
scroll to position [0, 0]
